Goal: Navigation & Orientation: Find specific page/section

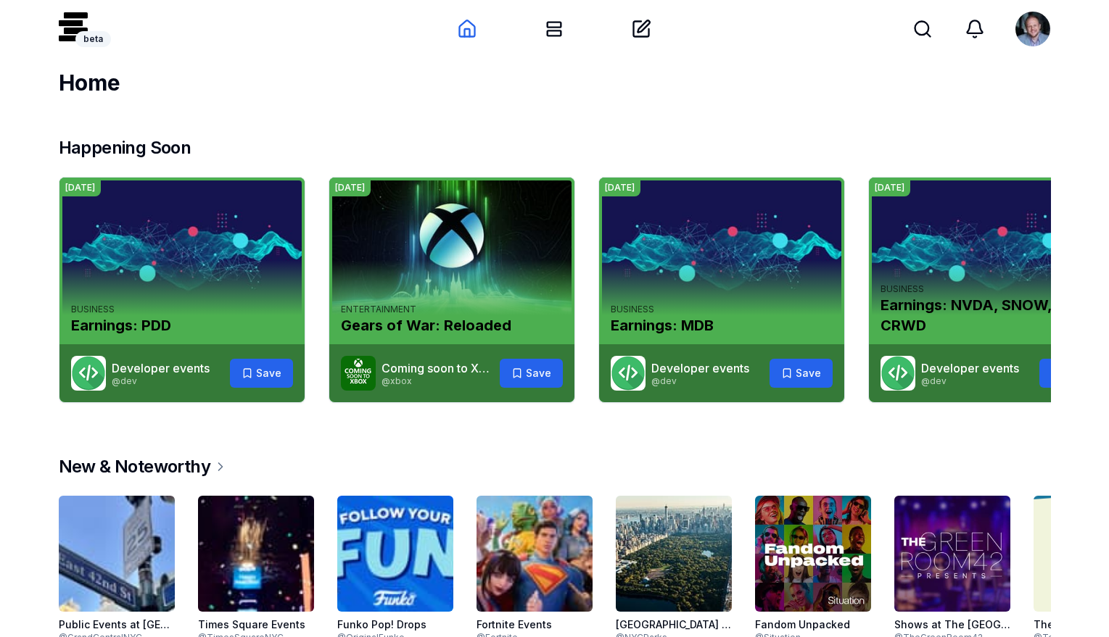
scroll to position [708, 0]
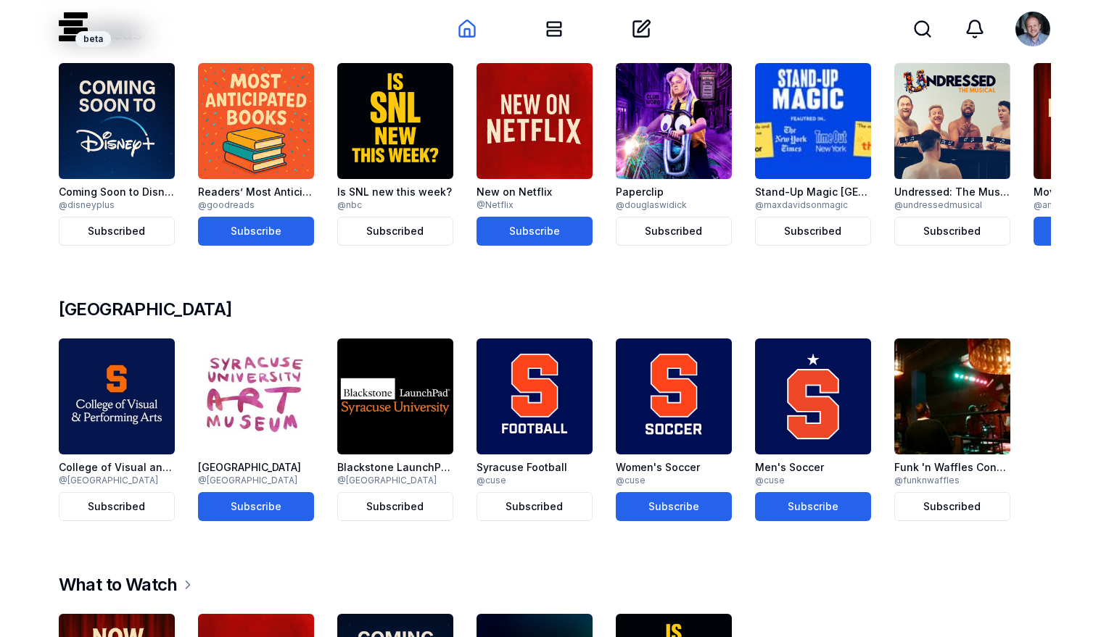
click at [404, 342] on img at bounding box center [395, 397] width 116 height 116
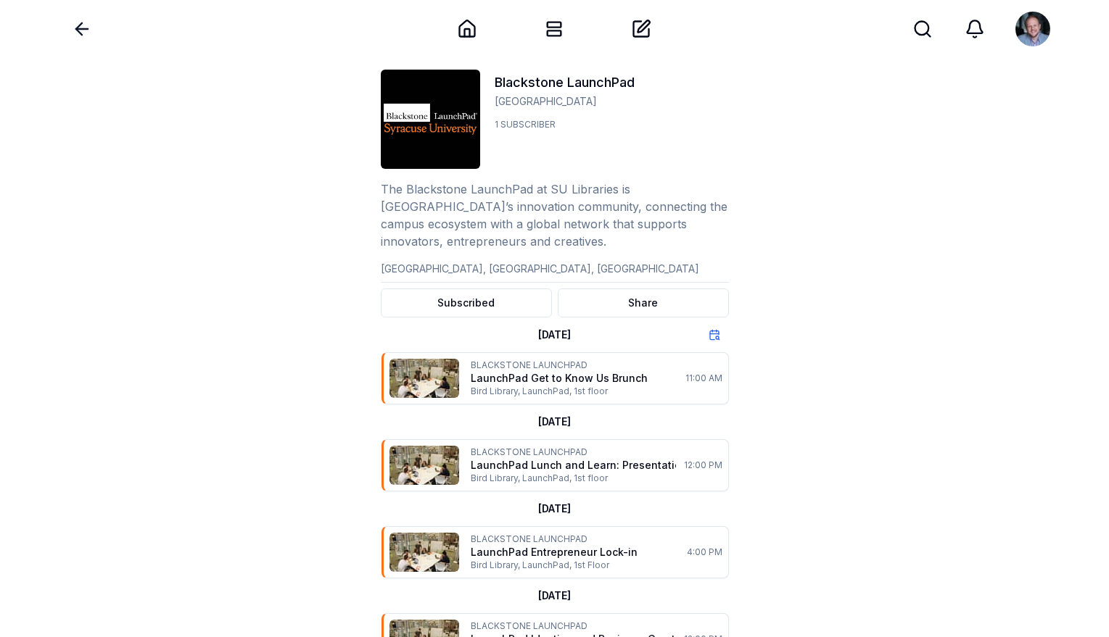
click at [89, 35] on icon at bounding box center [82, 29] width 20 height 20
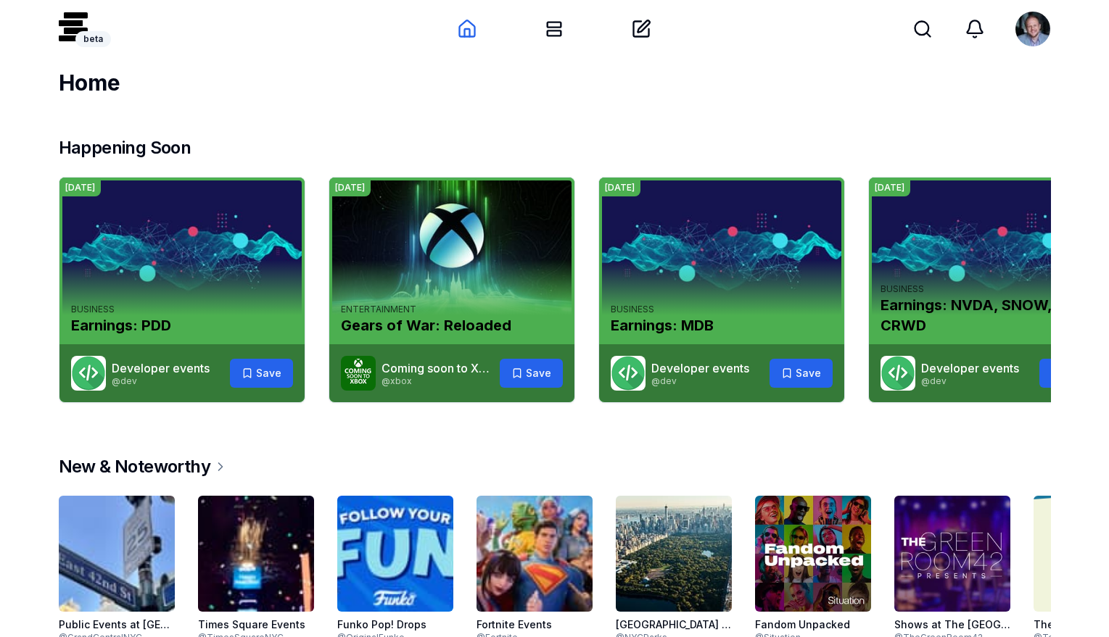
scroll to position [708, 0]
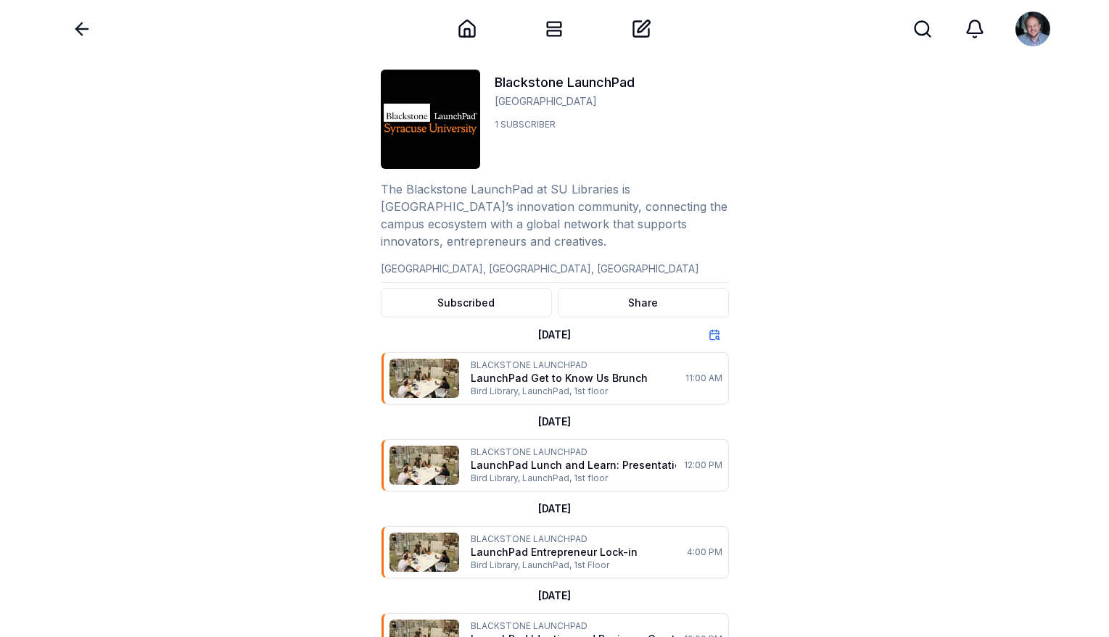
click at [83, 27] on icon at bounding box center [82, 29] width 20 height 20
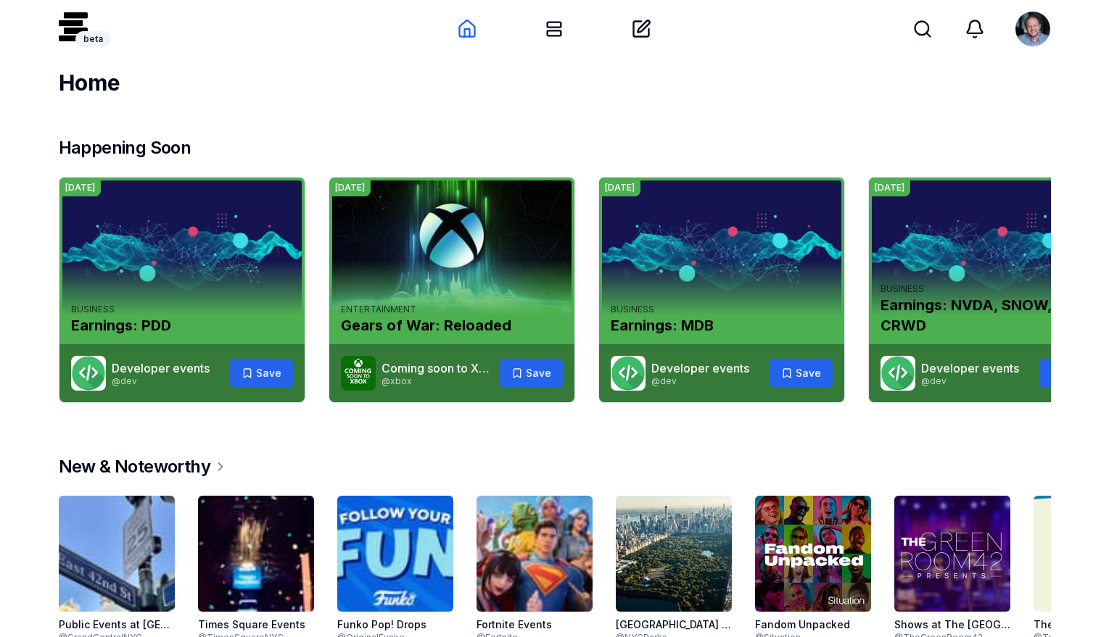
scroll to position [708, 0]
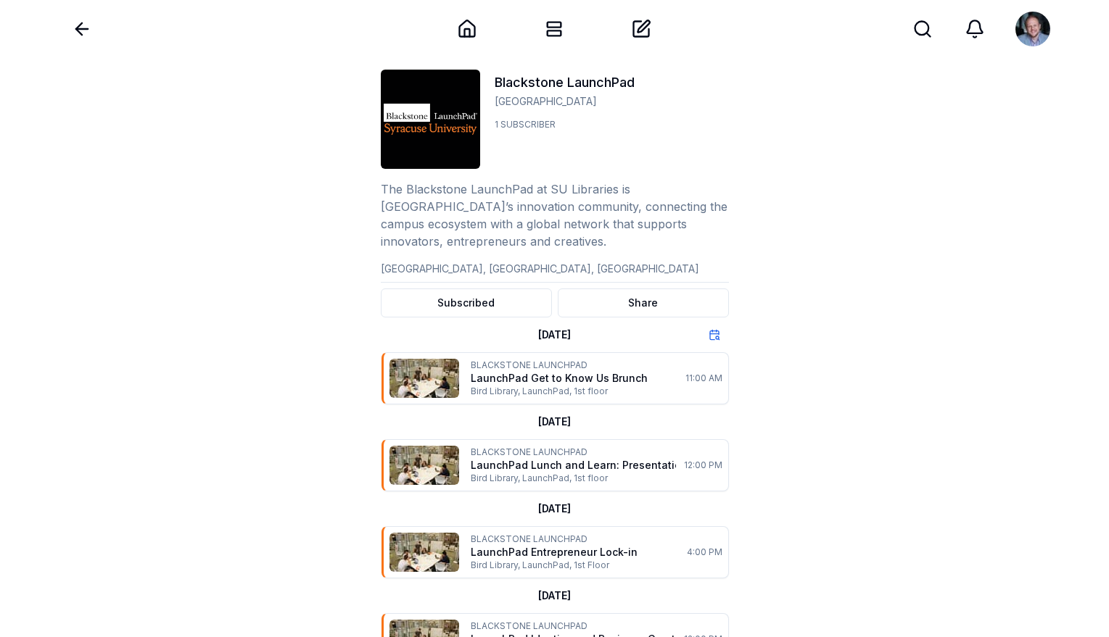
click at [554, 96] on p "[GEOGRAPHIC_DATA]" at bounding box center [609, 101] width 231 height 17
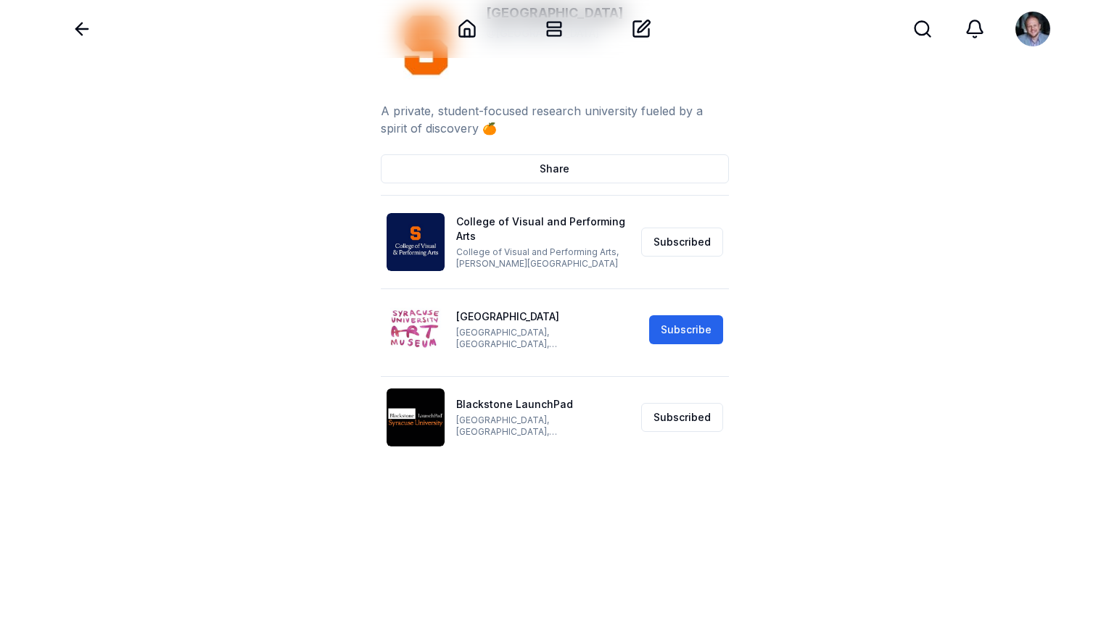
scroll to position [81, 0]
